Goal: Task Accomplishment & Management: Use online tool/utility

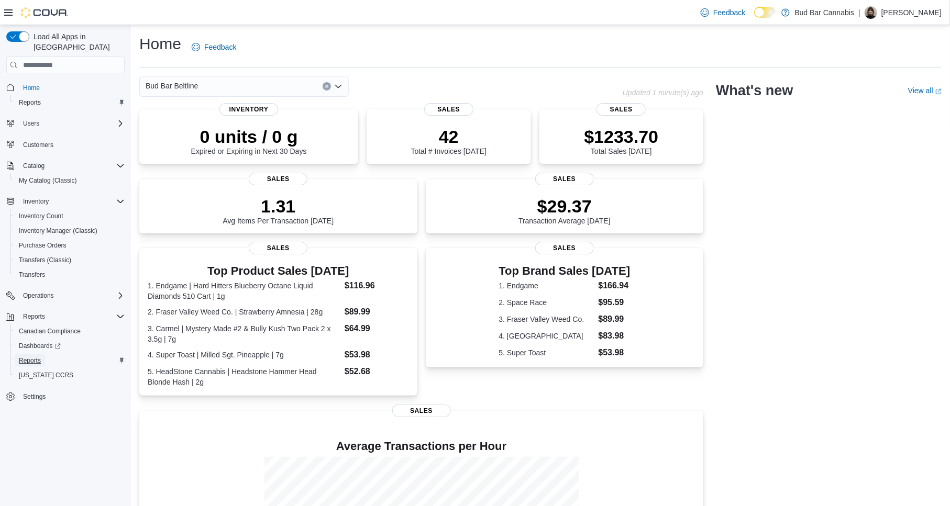
click at [39, 357] on span "Reports" at bounding box center [30, 361] width 22 height 8
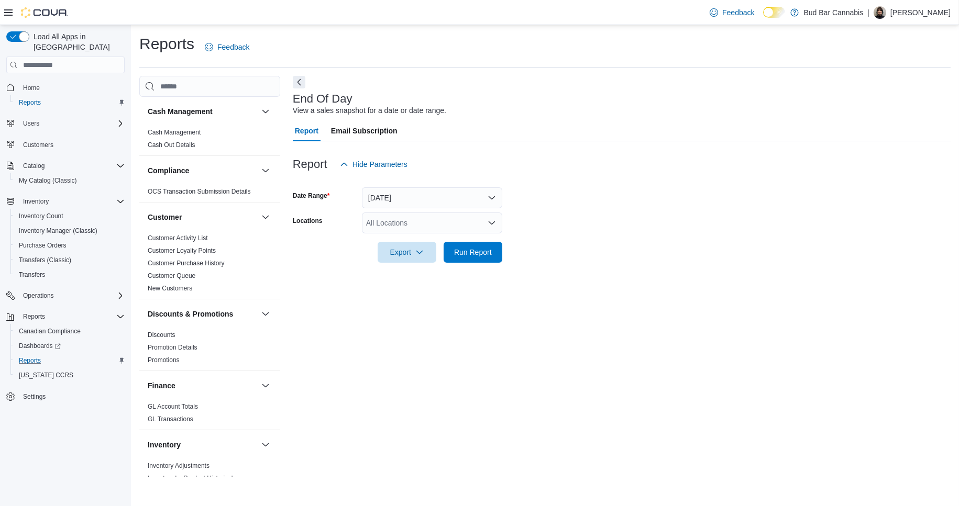
click at [402, 223] on div "All Locations" at bounding box center [432, 223] width 140 height 21
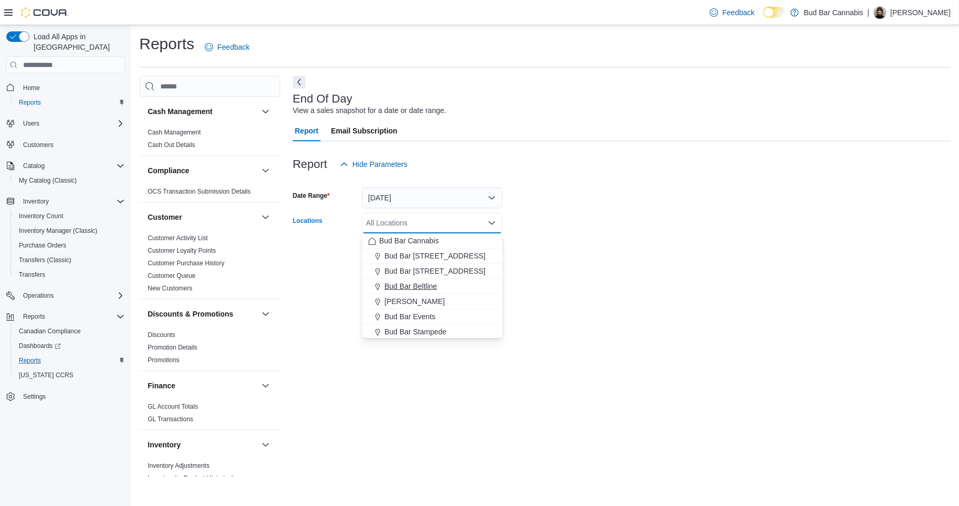
click at [410, 286] on span "Bud Bar Beltline" at bounding box center [410, 286] width 52 height 10
click at [584, 306] on div "End Of Day View a sales snapshot for a date or date range. Report Email Subscri…" at bounding box center [622, 276] width 658 height 401
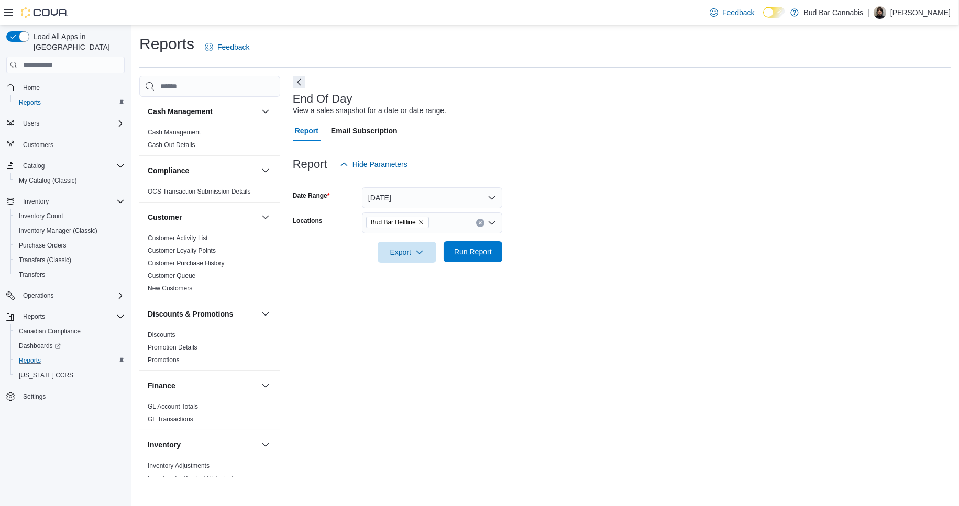
click at [476, 243] on span "Run Report" at bounding box center [473, 251] width 46 height 21
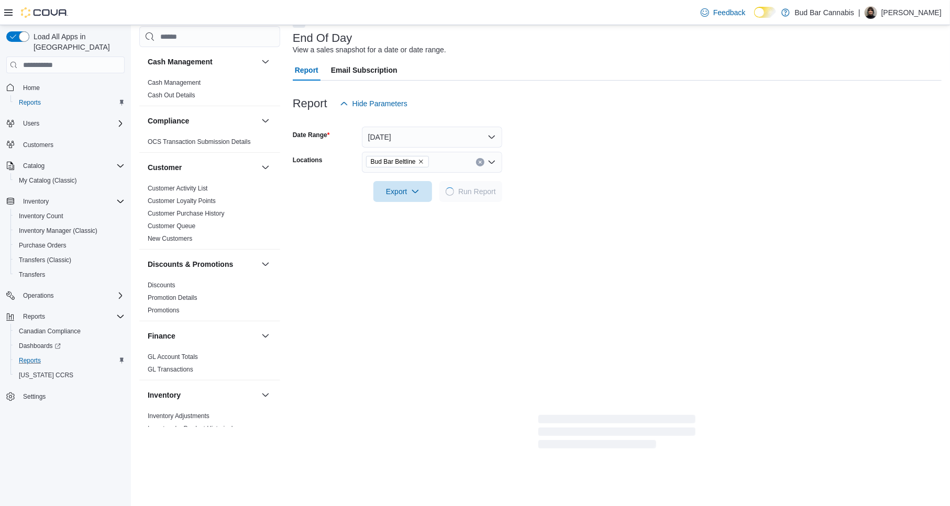
scroll to position [91, 0]
